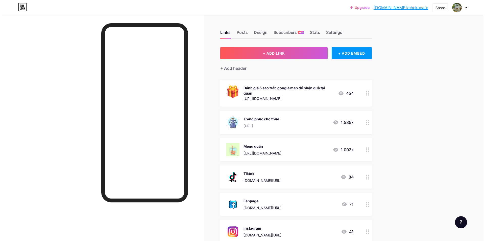
scroll to position [84, 0]
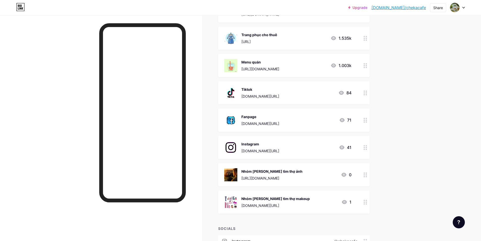
click at [368, 205] on div at bounding box center [365, 201] width 9 height 23
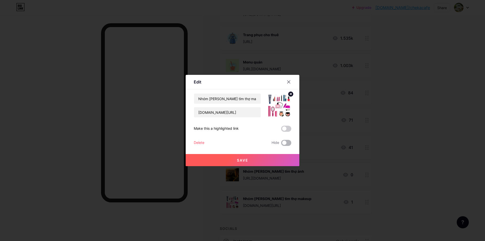
click at [286, 140] on span at bounding box center [286, 143] width 10 height 6
click at [281, 144] on input "checkbox" at bounding box center [281, 144] width 0 height 0
click at [268, 159] on button "Save" at bounding box center [243, 160] width 114 height 12
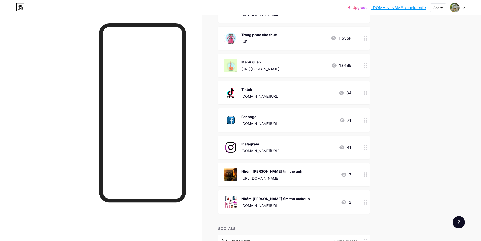
click at [276, 170] on div "Nhóm [PERSON_NAME] tìm thợ ảnh" at bounding box center [271, 170] width 61 height 5
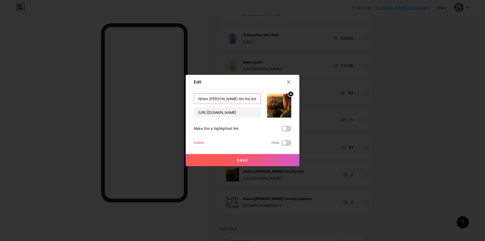
drag, startPoint x: 215, startPoint y: 99, endPoint x: 256, endPoint y: 100, distance: 40.7
click at [256, 100] on input "Nhóm [PERSON_NAME] tìm thợ ảnh" at bounding box center [227, 98] width 67 height 10
type input "Nhóm zalo kết nối makeup và thợ chụp"
click at [228, 156] on button "Save" at bounding box center [243, 160] width 114 height 12
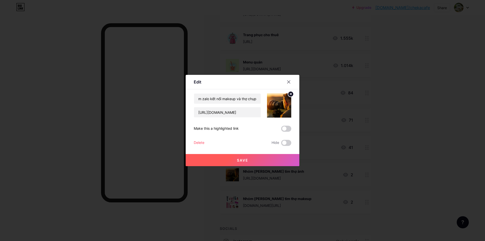
scroll to position [0, 0]
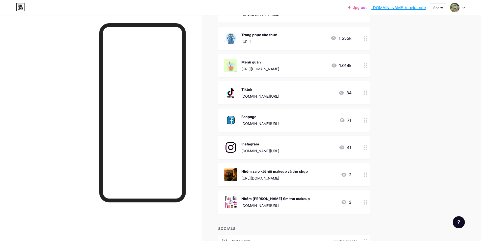
click at [298, 173] on div "Nhóm zalo kết nối makeup và thợ chụp" at bounding box center [274, 170] width 66 height 5
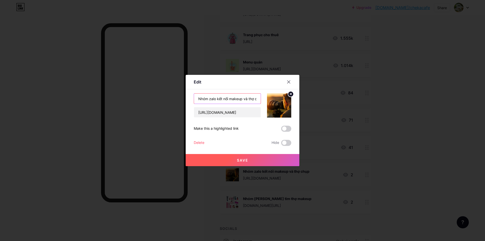
click at [246, 96] on input "Nhóm zalo kết nối makeup và thợ chụp" at bounding box center [227, 98] width 67 height 10
type input "Nhóm zalo kết nối makeup, thợ chụp với khách"
click at [259, 162] on button "Save" at bounding box center [243, 160] width 114 height 12
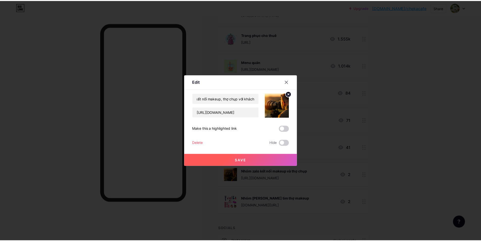
scroll to position [0, 0]
